Goal: Find contact information: Find contact information

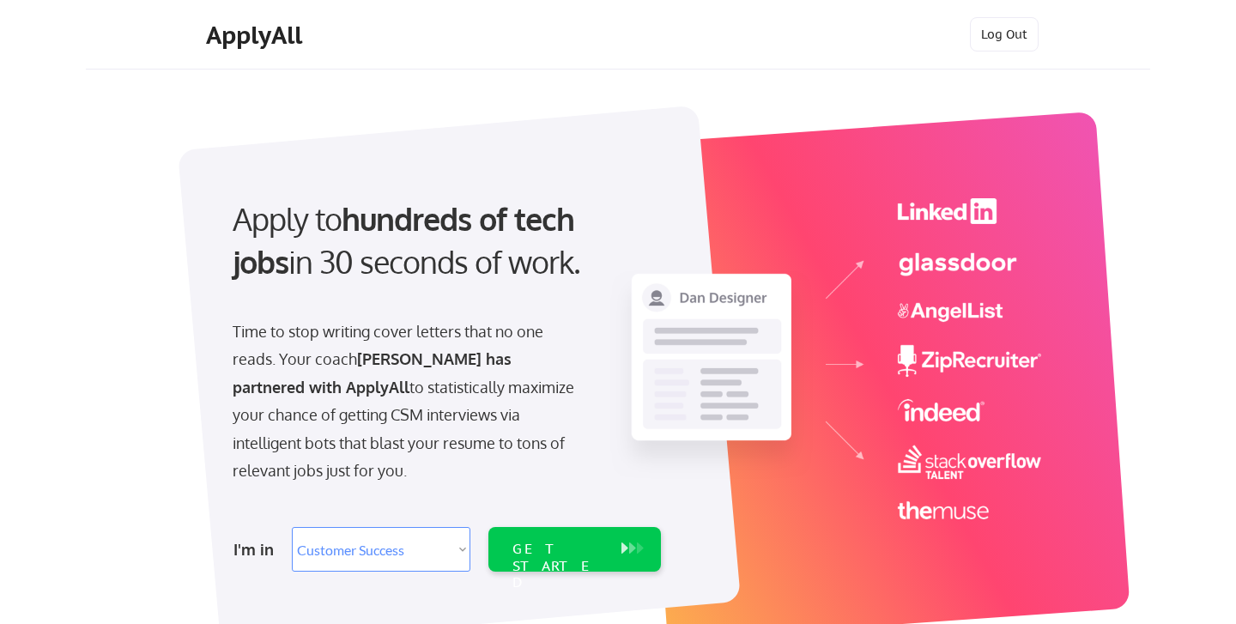
select select ""sales""
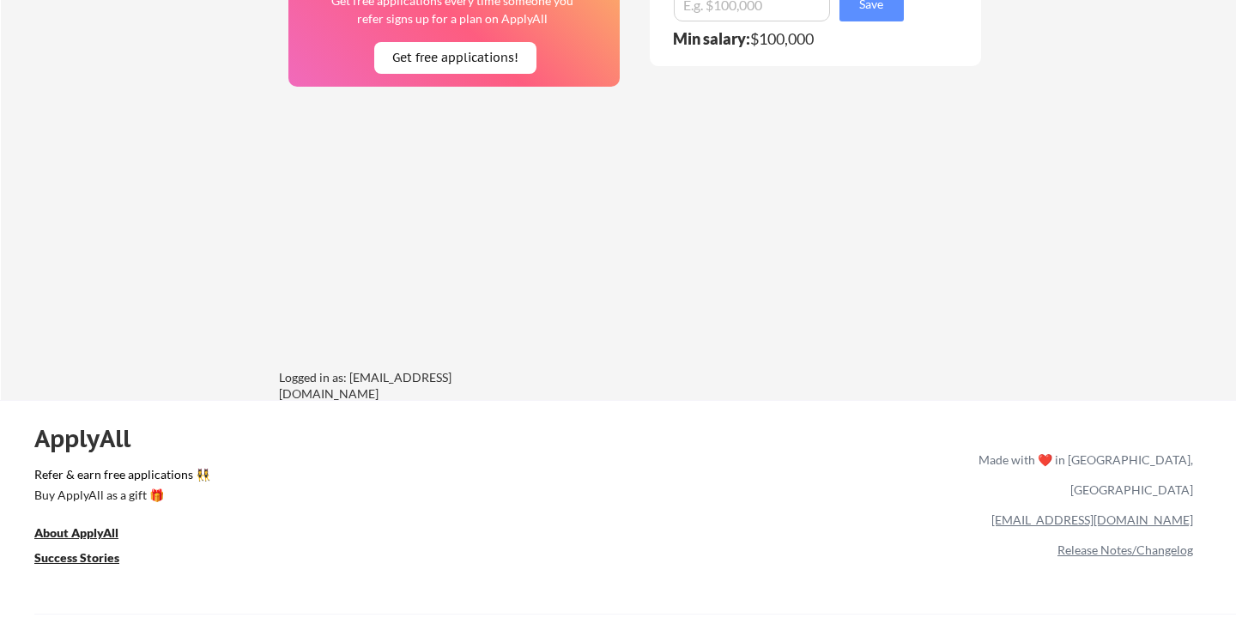
scroll to position [1291, 0]
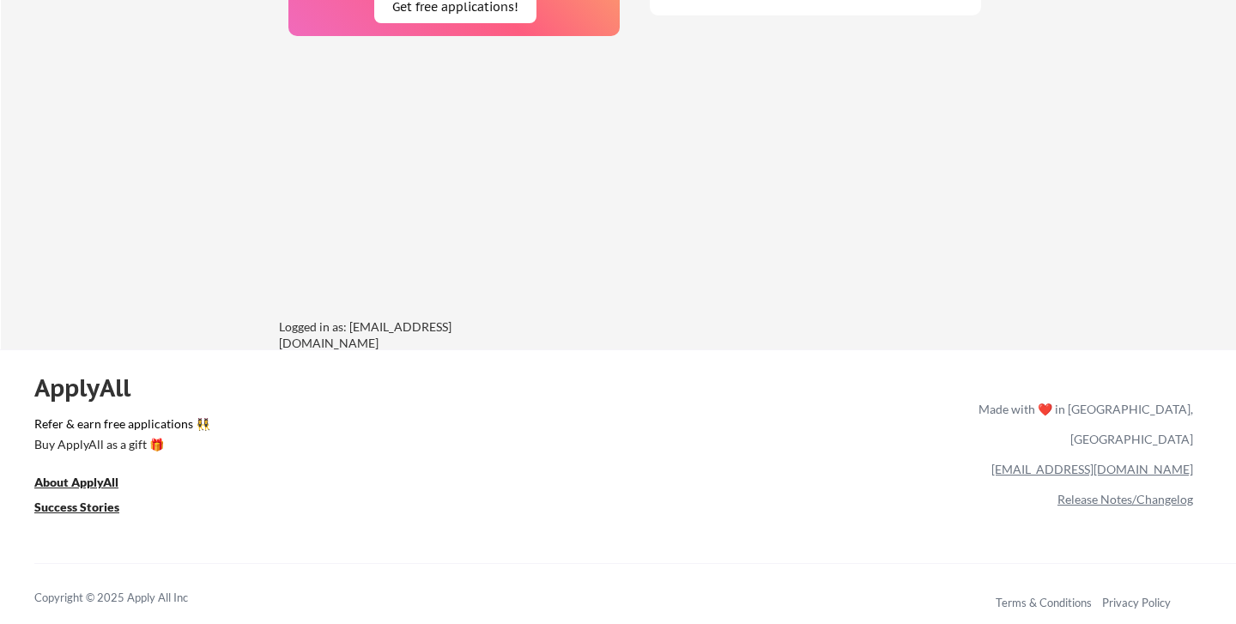
click at [366, 337] on div "Logged in as: [EMAIL_ADDRESS][DOMAIN_NAME]" at bounding box center [408, 334] width 258 height 31
click at [385, 332] on div "Logged in as: [EMAIL_ADDRESS][DOMAIN_NAME]" at bounding box center [408, 335] width 258 height 33
click at [385, 328] on div "Logged in as: [EMAIL_ADDRESS][DOMAIN_NAME]" at bounding box center [408, 335] width 258 height 33
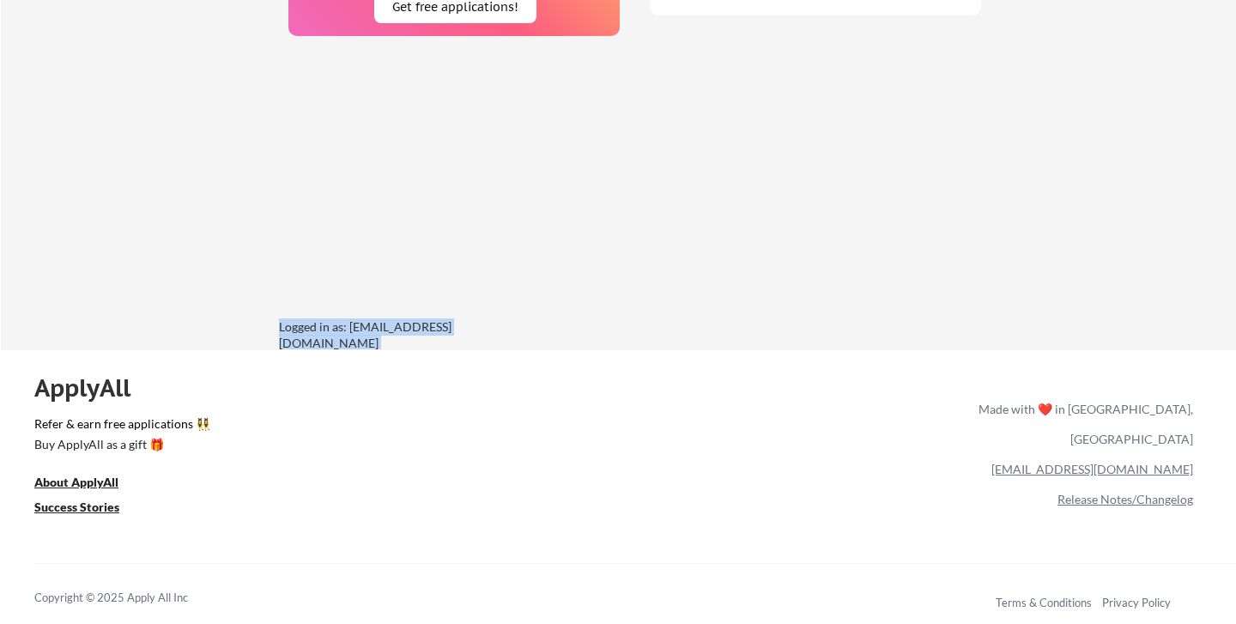
click at [385, 328] on div "Logged in as: [EMAIL_ADDRESS][DOMAIN_NAME]" at bounding box center [408, 335] width 258 height 33
click at [416, 335] on div "Logged in as: [EMAIL_ADDRESS][DOMAIN_NAME]" at bounding box center [408, 335] width 258 height 33
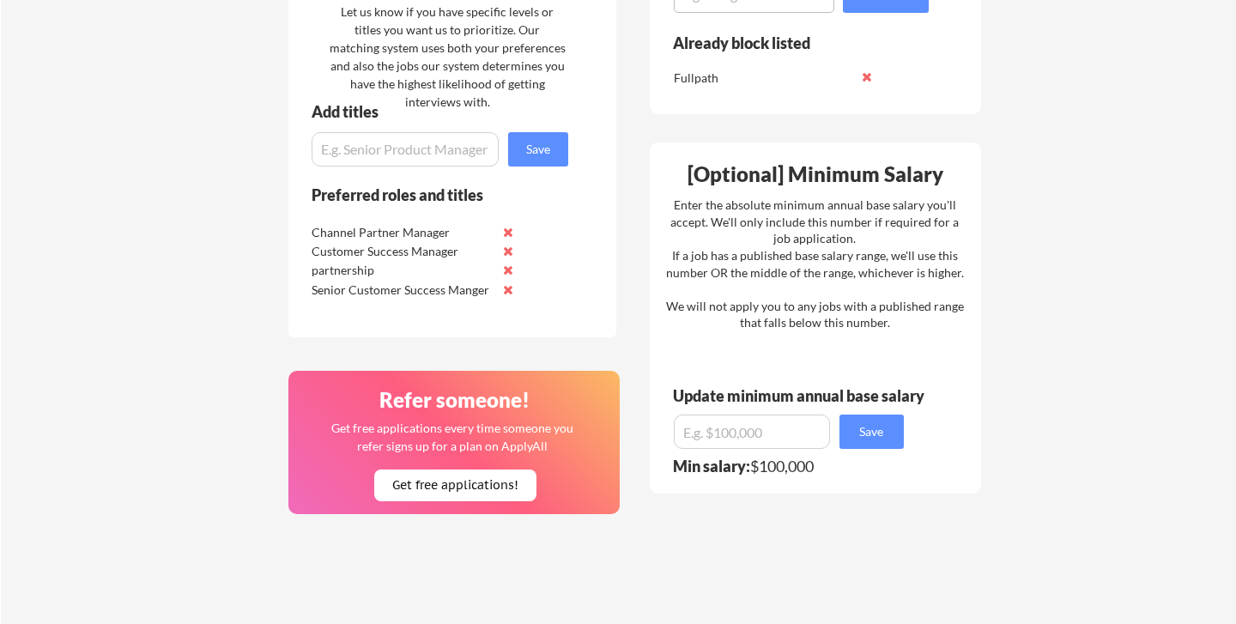
scroll to position [0, 0]
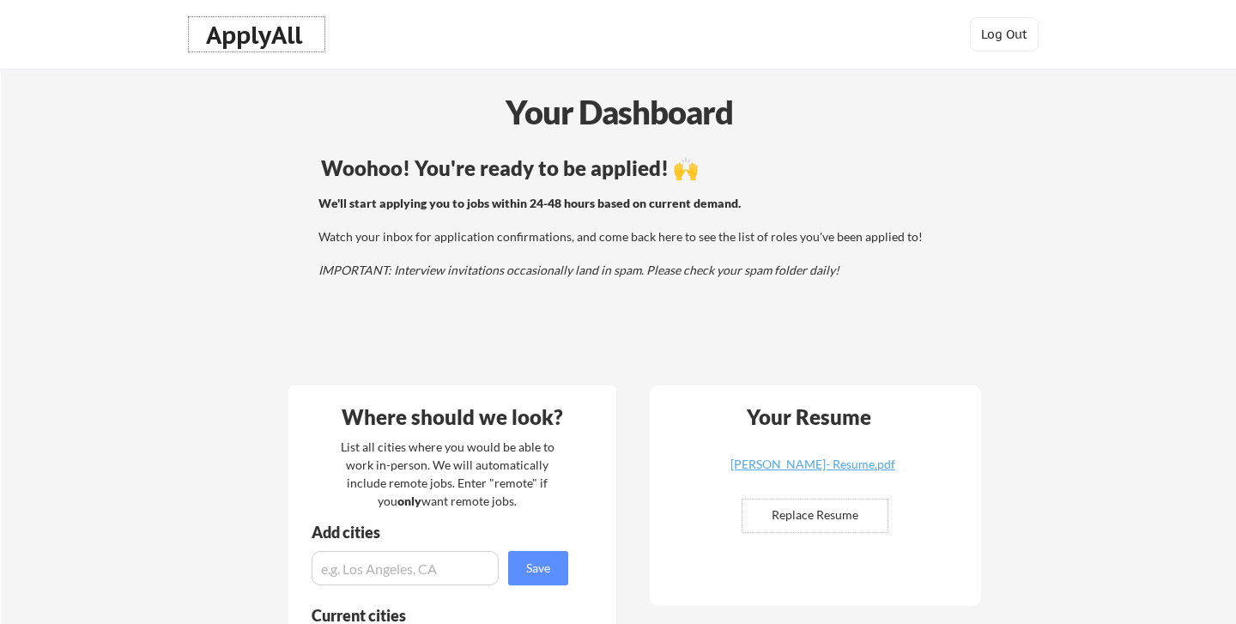
click at [233, 36] on div "ApplyAll" at bounding box center [256, 35] width 101 height 29
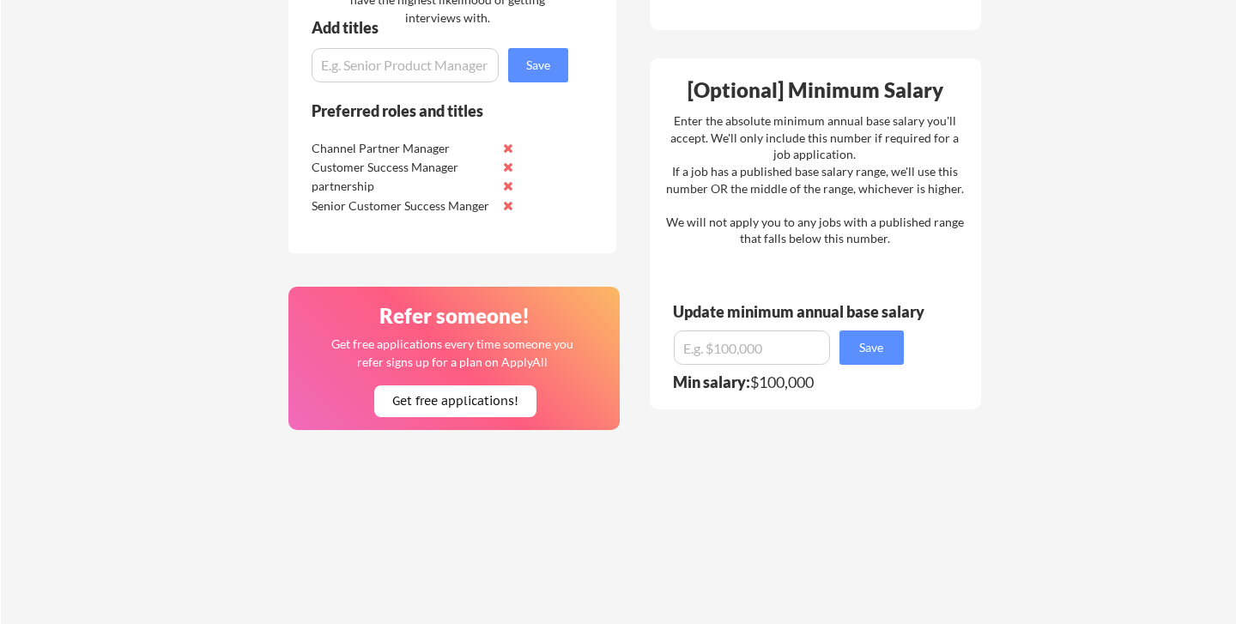
scroll to position [1260, 0]
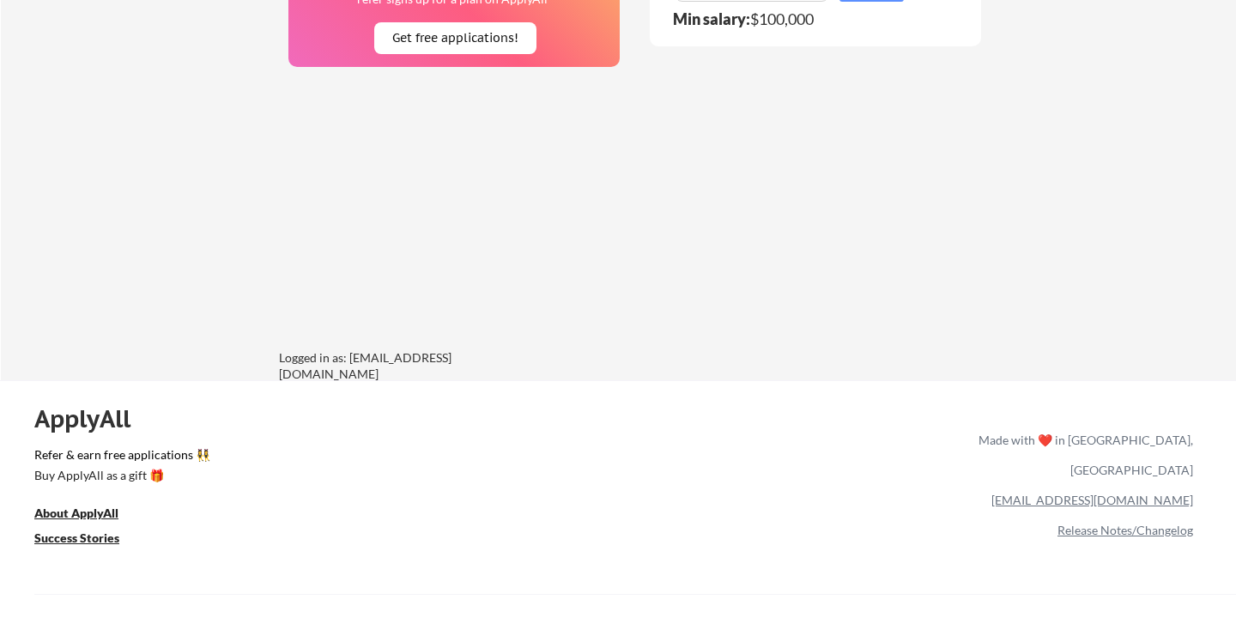
click at [1158, 493] on link "[EMAIL_ADDRESS][DOMAIN_NAME]" at bounding box center [1093, 500] width 202 height 15
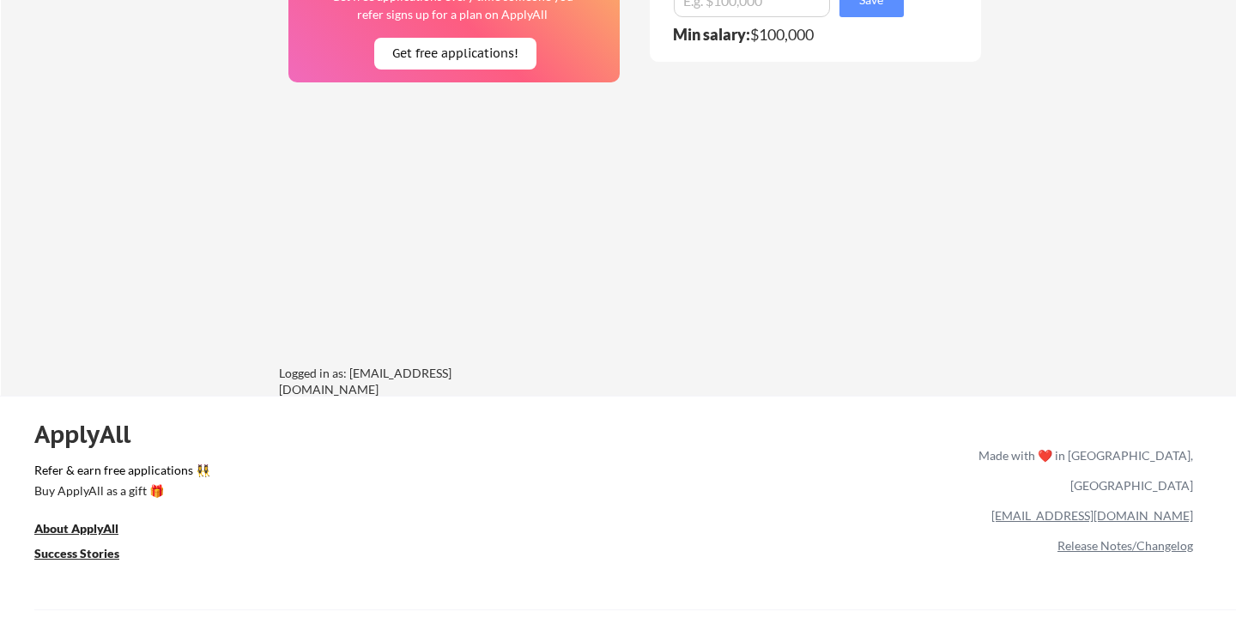
scroll to position [1277, 0]
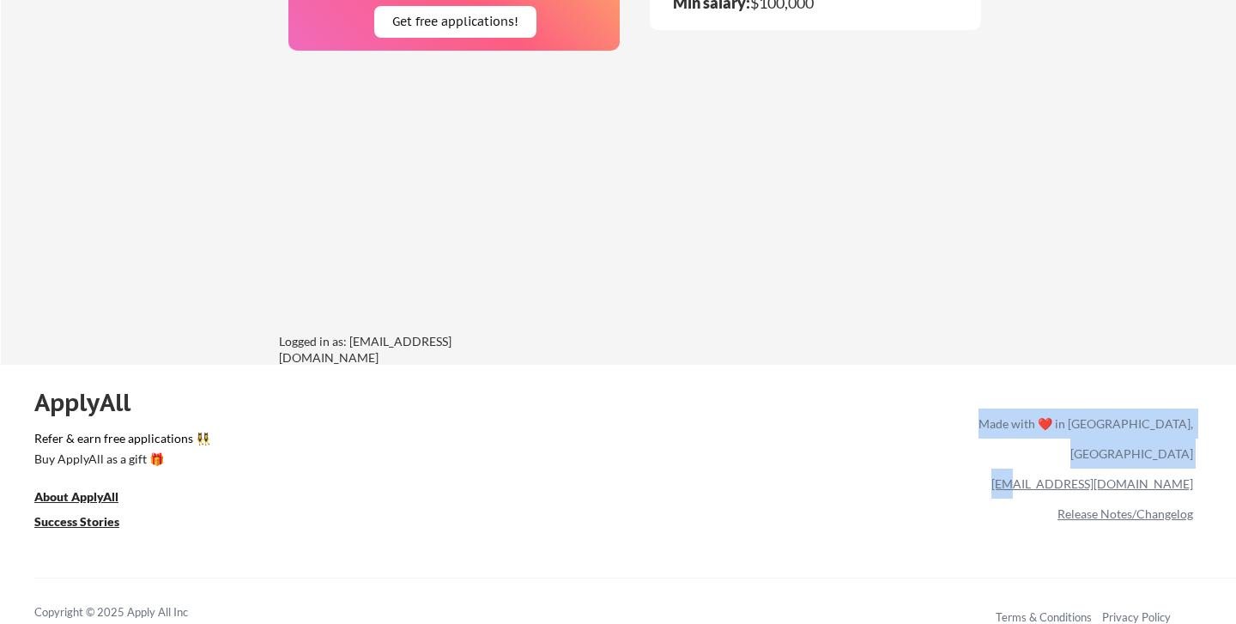
drag, startPoint x: 1203, startPoint y: 455, endPoint x: 1110, endPoint y: 459, distance: 92.8
click at [1109, 459] on div "ApplyAll Refer & earn free applications 👯‍♀️ Buy ApplyAll as a gift 🎁 About App…" at bounding box center [618, 512] width 1236 height 272
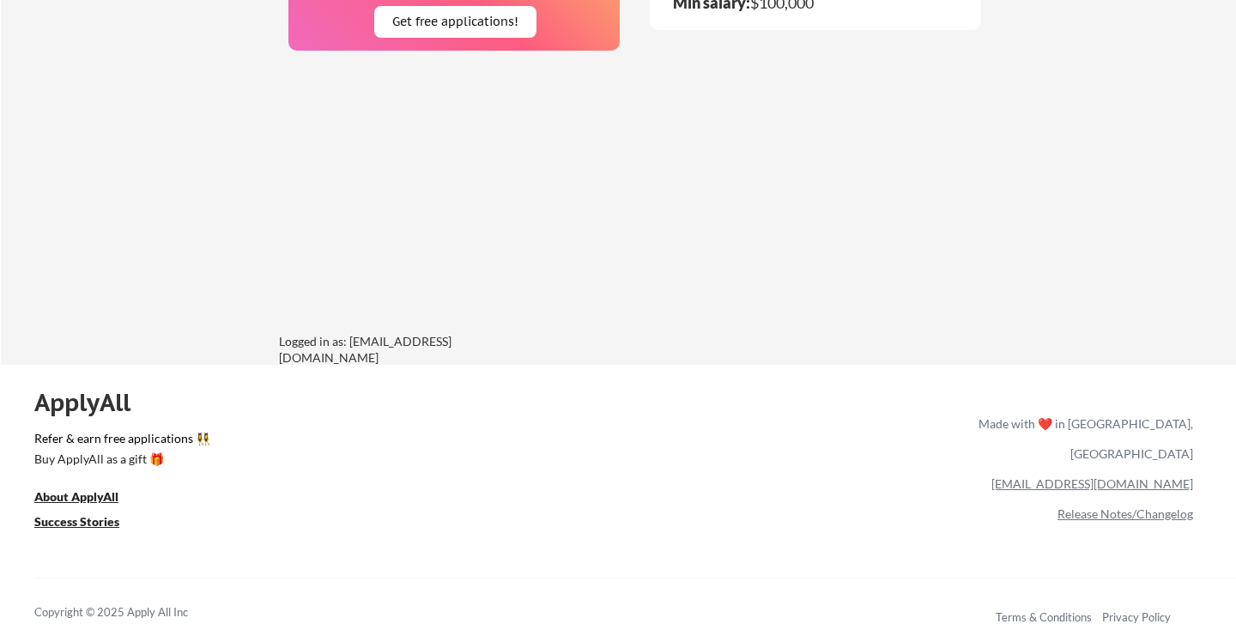
click at [1230, 465] on div "ApplyAll Refer & earn free applications 👯‍♀️ Buy ApplyAll as a gift 🎁 About App…" at bounding box center [618, 512] width 1236 height 272
click at [1156, 476] on link "[EMAIL_ADDRESS][DOMAIN_NAME]" at bounding box center [1093, 483] width 202 height 15
click at [1133, 507] on link "Release Notes/Changelog" at bounding box center [1126, 514] width 136 height 15
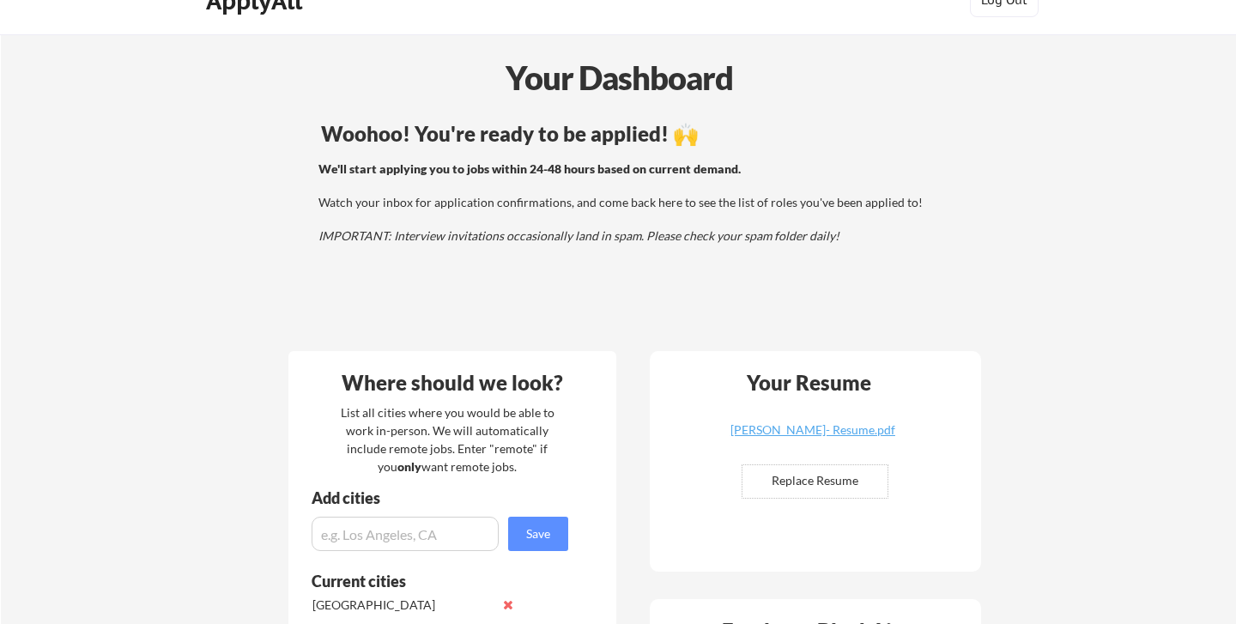
scroll to position [0, 0]
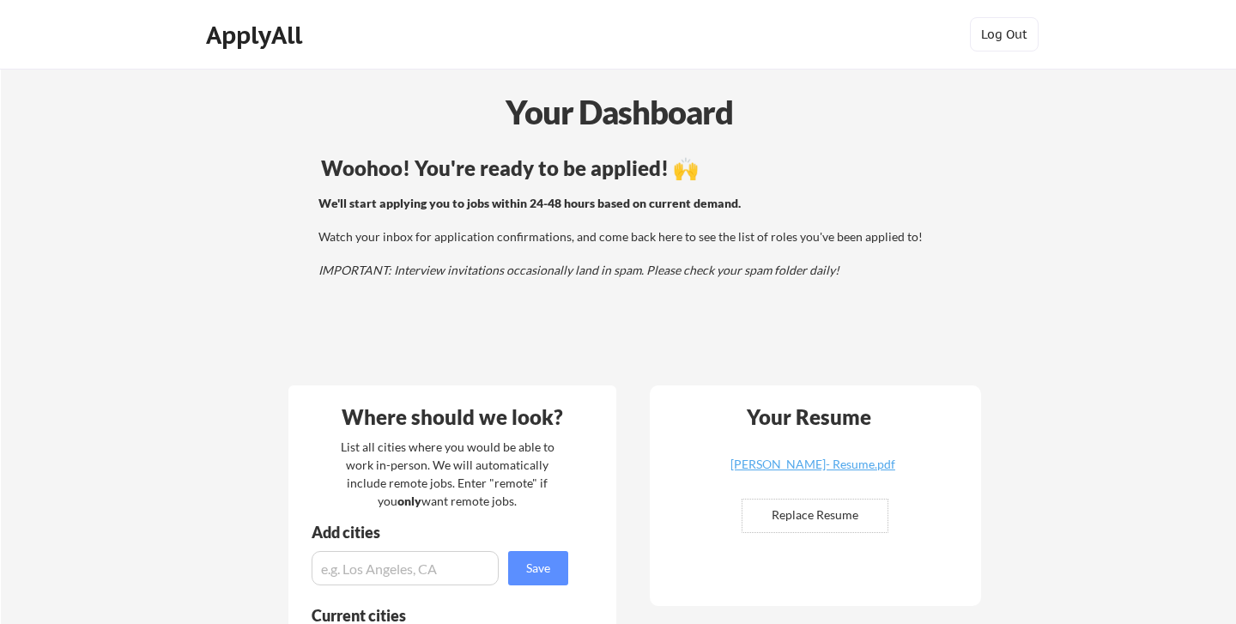
click at [246, 28] on div "ApplyAll" at bounding box center [256, 35] width 101 height 29
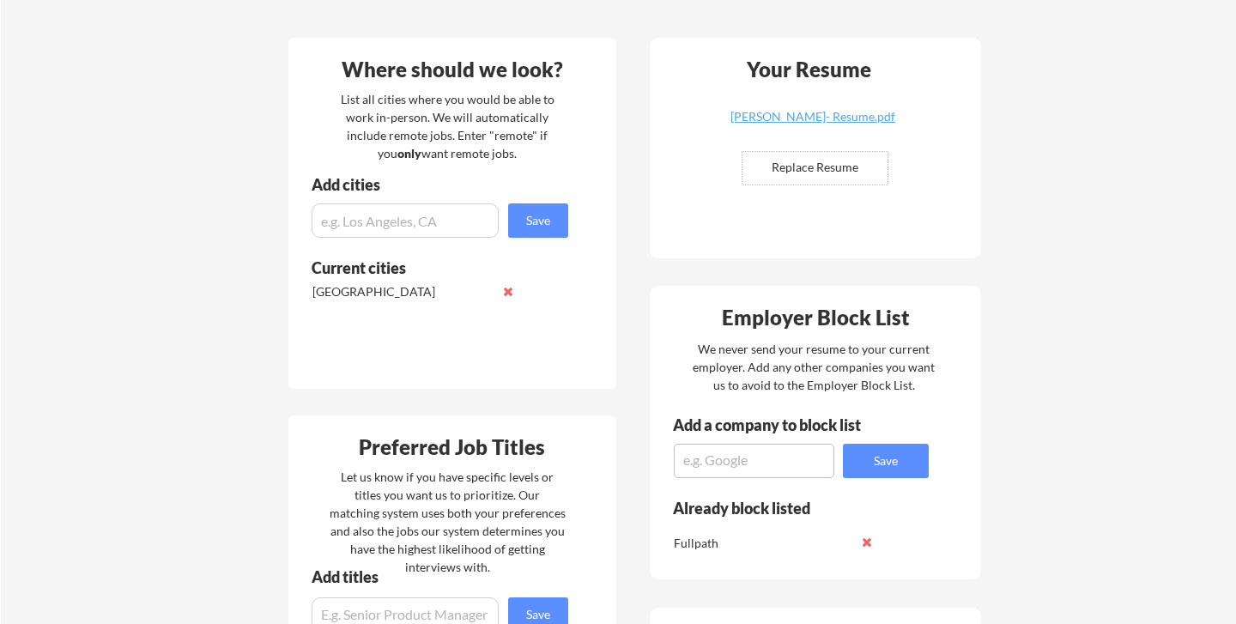
scroll to position [1291, 0]
